Goal: Use online tool/utility: Utilize a website feature to perform a specific function

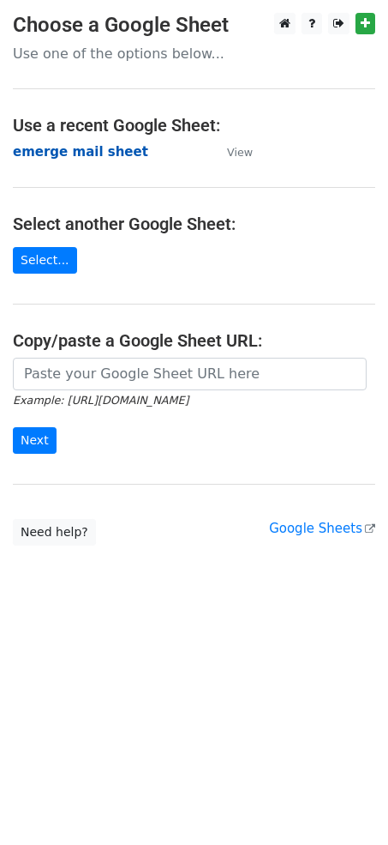
click at [90, 150] on strong "emerge mail sheet" at bounding box center [80, 151] width 135 height 15
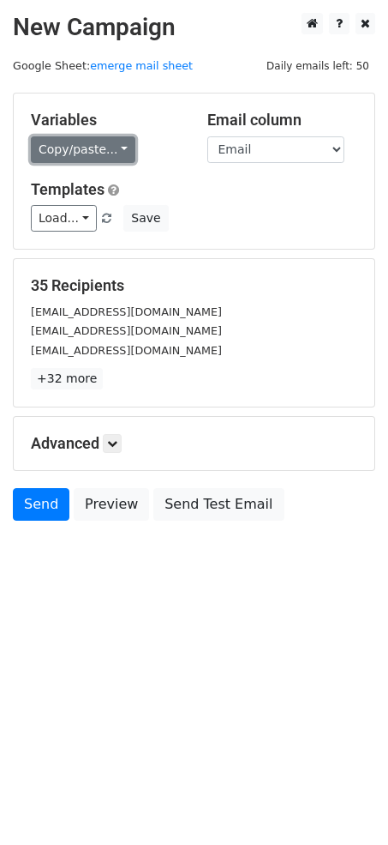
click at [96, 149] on link "Copy/paste..." at bounding box center [83, 149] width 105 height 27
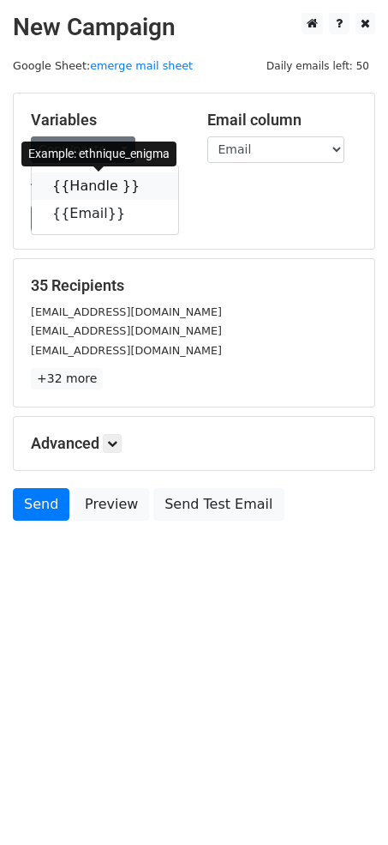
click at [144, 191] on icon at bounding box center [151, 185] width 14 height 14
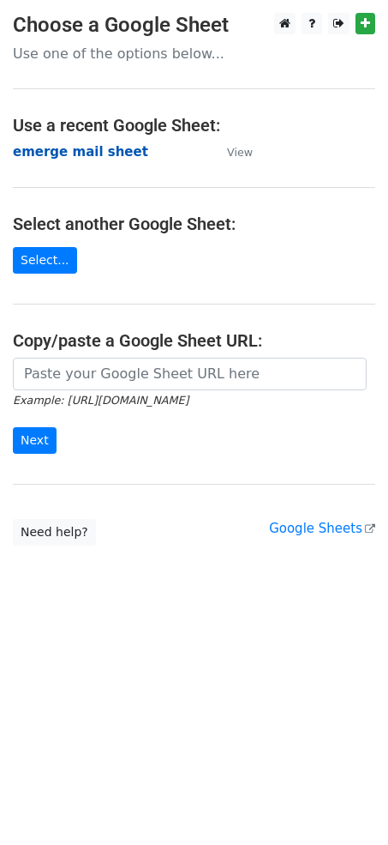
click at [86, 157] on strong "emerge mail sheet" at bounding box center [80, 151] width 135 height 15
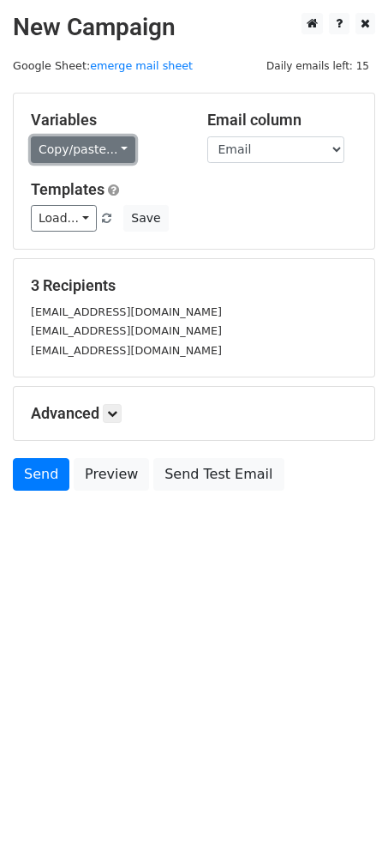
click at [123, 148] on link "Copy/paste..." at bounding box center [83, 149] width 105 height 27
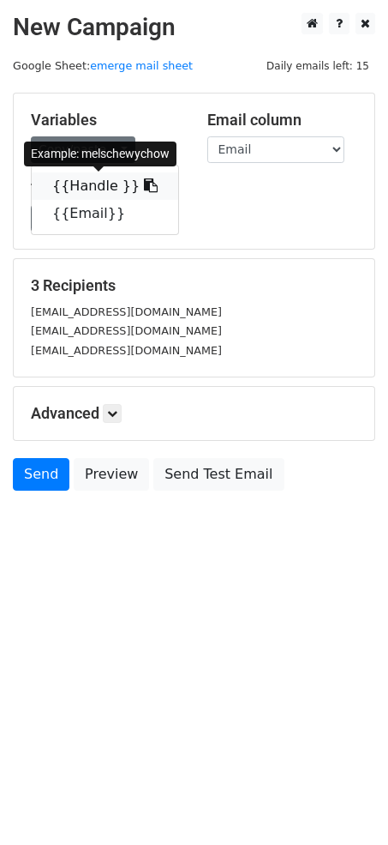
click at [143, 182] on link "{{Handle }}" at bounding box center [105, 185] width 147 height 27
